Goal: Task Accomplishment & Management: Use online tool/utility

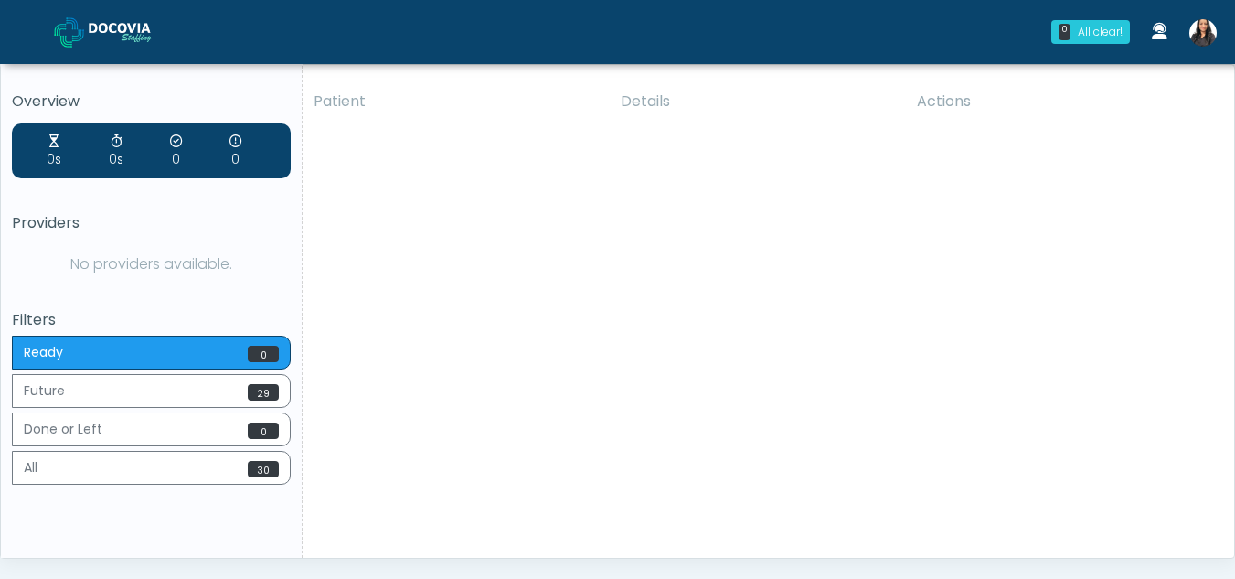
click at [1208, 35] on img at bounding box center [1202, 32] width 27 height 27
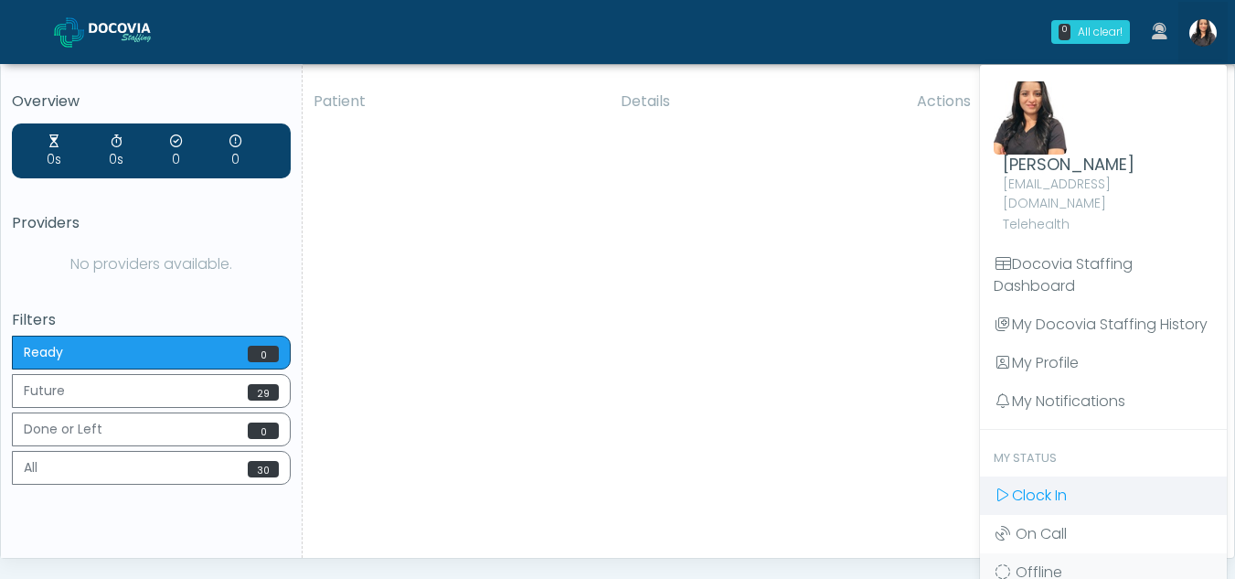
click at [1032, 484] on span "Clock In" at bounding box center [1039, 494] width 55 height 21
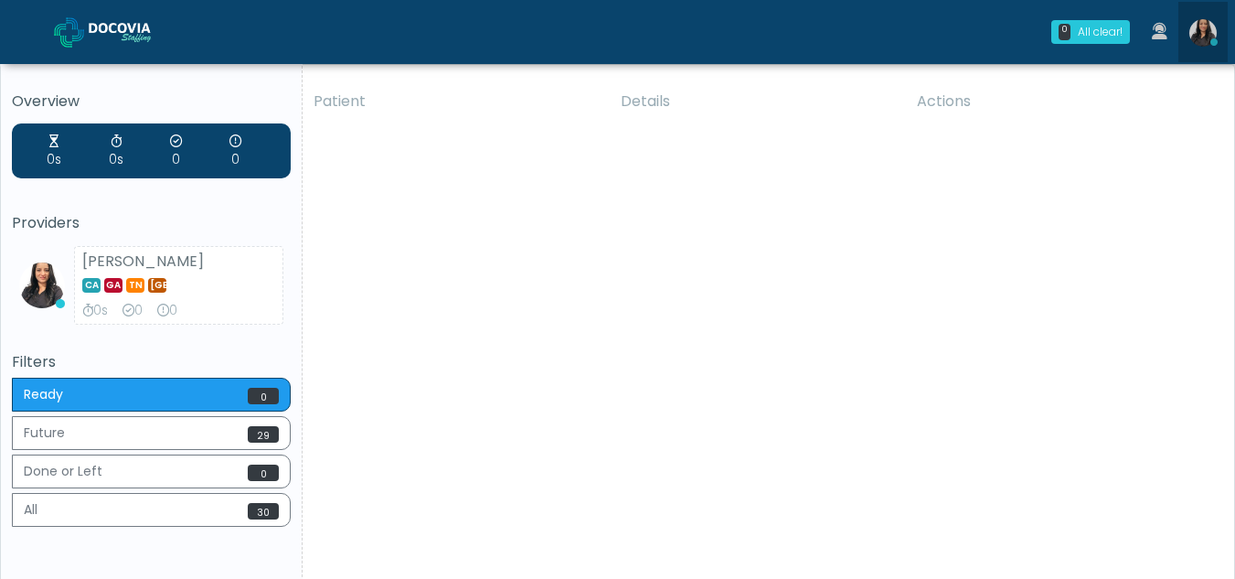
click at [1201, 24] on img at bounding box center [1202, 32] width 27 height 27
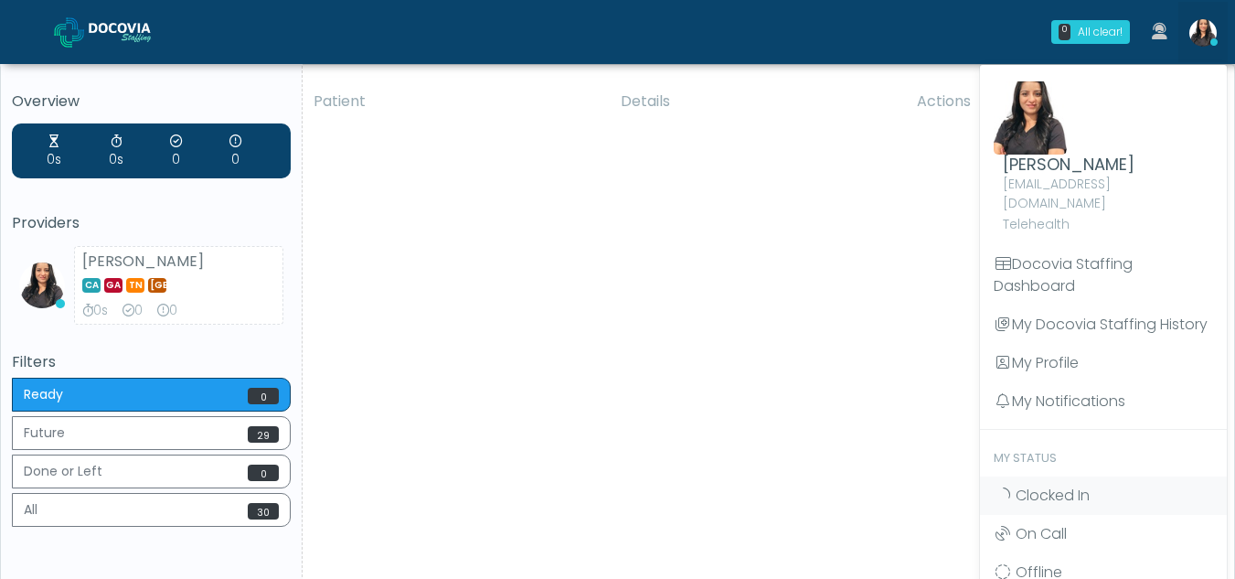
click at [492, 334] on div "Patient Details Actions TO [GEOGRAPHIC_DATA], [US_STATE] 164501 RE ESHYFT [PERS…" at bounding box center [762, 340] width 918 height 520
